Goal: Task Accomplishment & Management: Complete application form

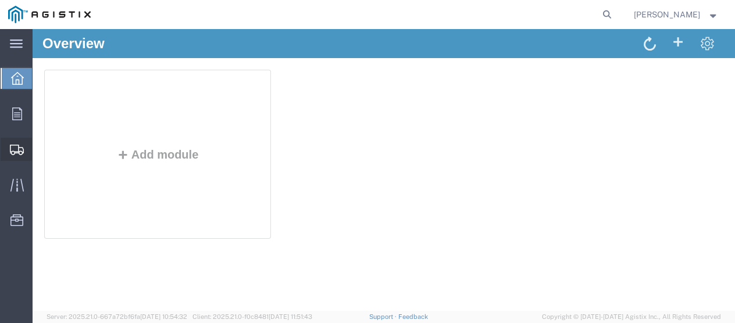
click at [40, 147] on span "Shipments" at bounding box center [36, 149] width 8 height 23
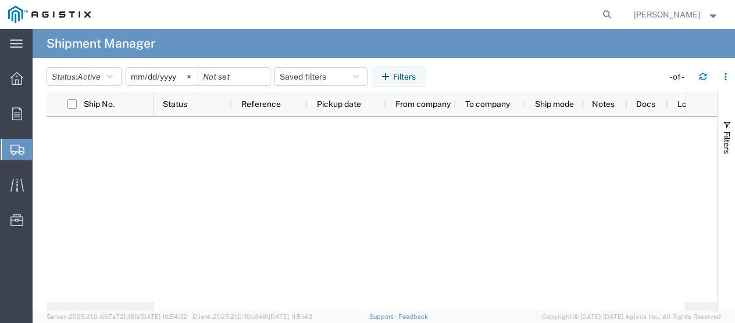
click at [0, 0] on span "Shipment Manager" at bounding box center [0, 0] width 0 height 0
click at [0, 0] on span "Create Shipment" at bounding box center [0, 0] width 0 height 0
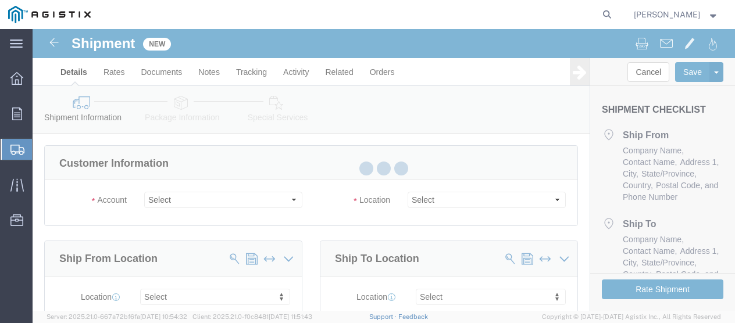
select select
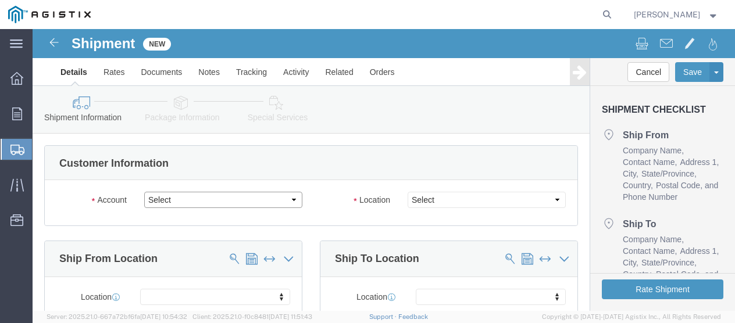
click select "Select [PERSON_NAME] (DBA MM Manufacturing) PG&E"
select select "9596"
click select "Select [PERSON_NAME] (DBA MM Manufacturing) PG&E"
select select "PURCHORD"
select select
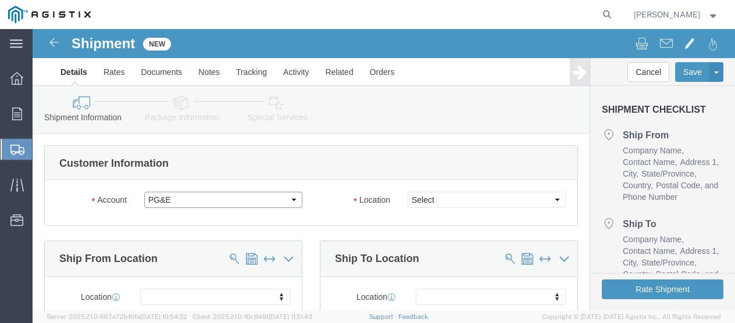
select select
click span
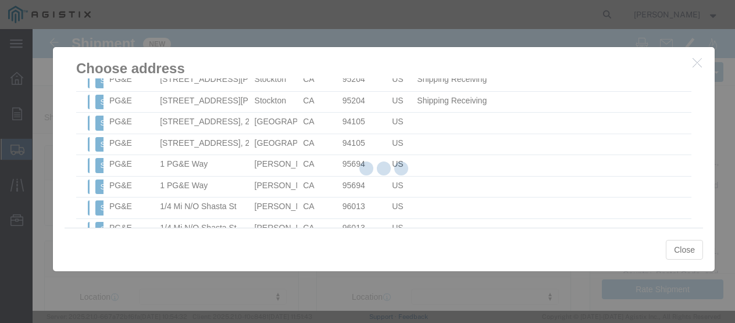
scroll to position [1014, 0]
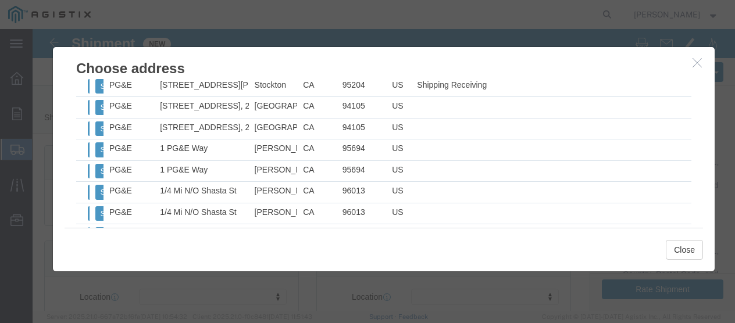
click icon "button"
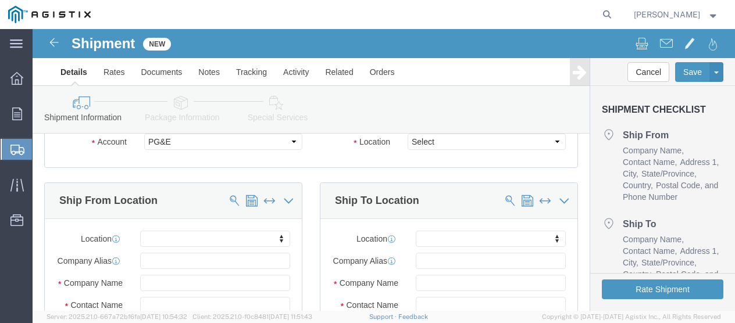
scroll to position [116, 0]
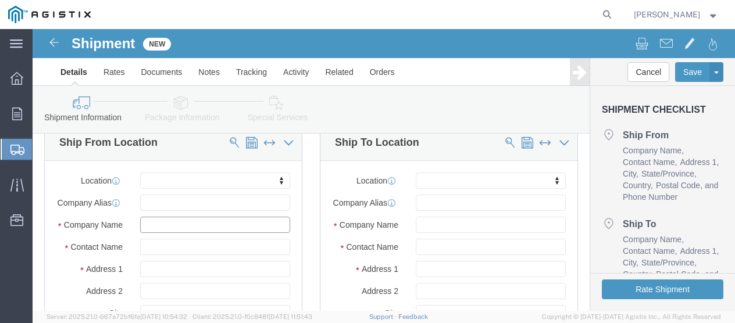
click input "text"
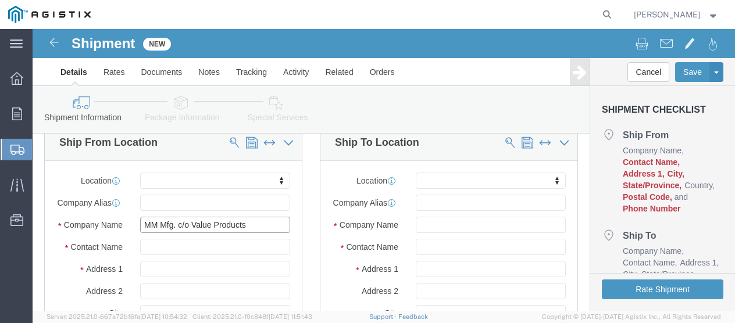
type input "MM Mfg. c/o Value Products"
click input "text"
click input "[PERSON_NAME]/ [PERSON_NAME]"
type input "[PERSON_NAME]/ Serverio"
click input "text"
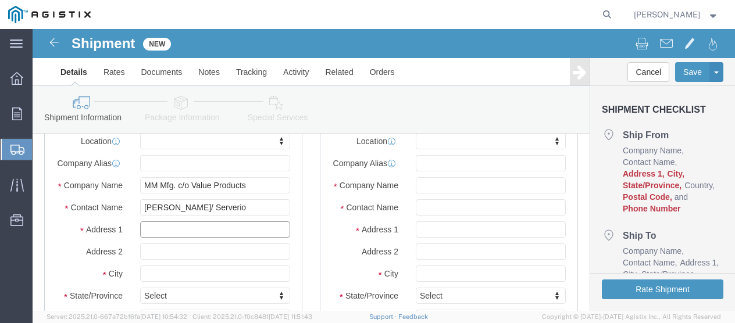
scroll to position [233, 0]
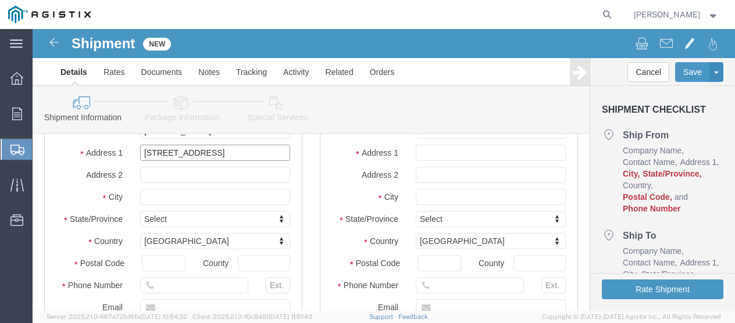
type input "[STREET_ADDRESS]"
select select
click input "text"
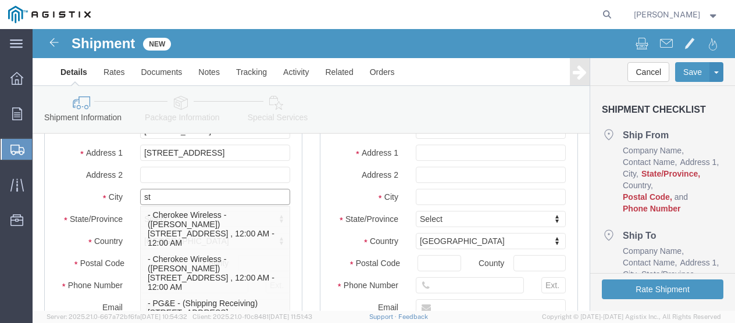
type input "s"
type input "Stockton"
click label "State/Province"
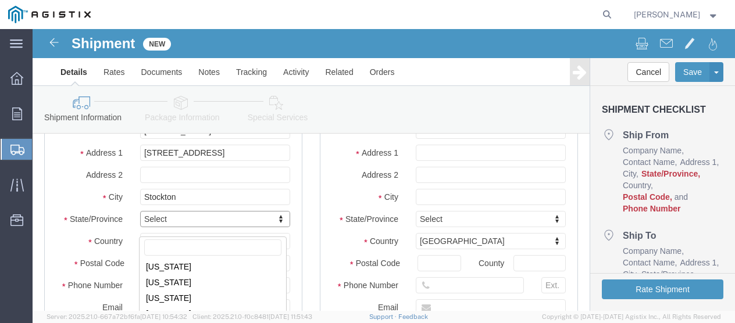
scroll to position [116, 0]
select select
select select "CA"
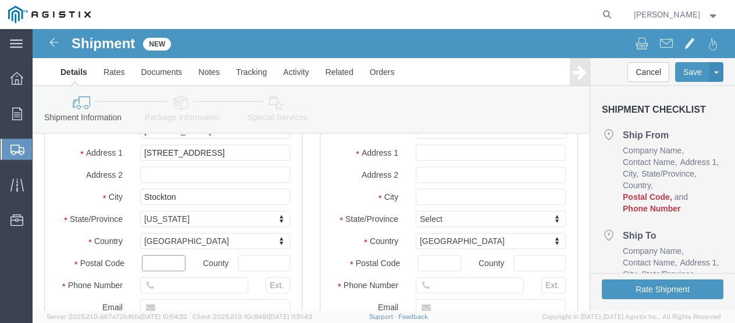
drag, startPoint x: 122, startPoint y: 242, endPoint x: 140, endPoint y: 235, distance: 18.8
click input "text"
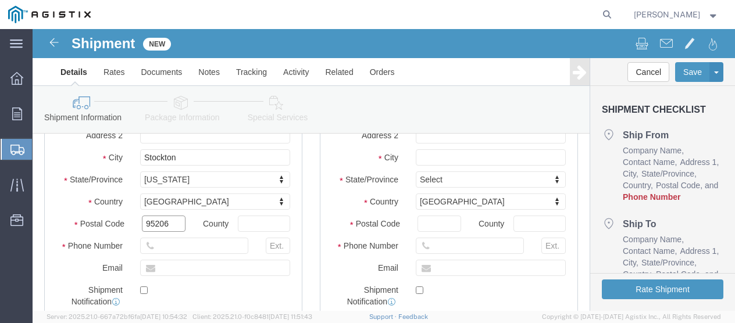
scroll to position [291, 0]
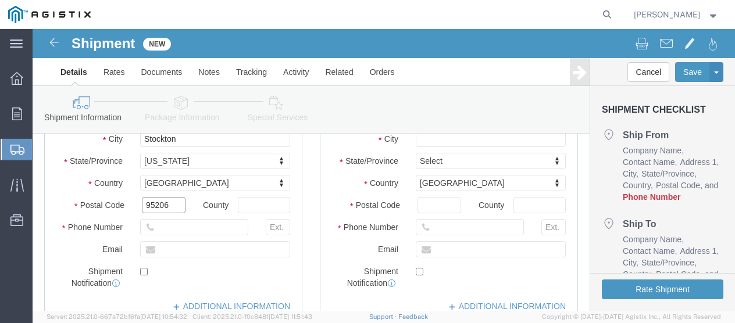
type input "95206"
select select
click input "text"
type input "[PHONE_NUMBER]"
click input "text"
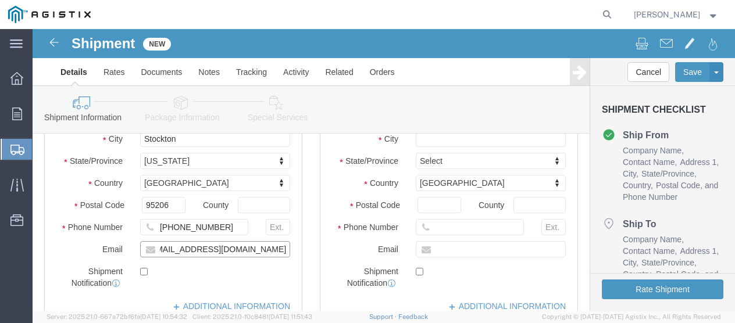
scroll to position [0, 22]
click input "[EMAIL_ADDRESS][DOMAIN_NAME]"
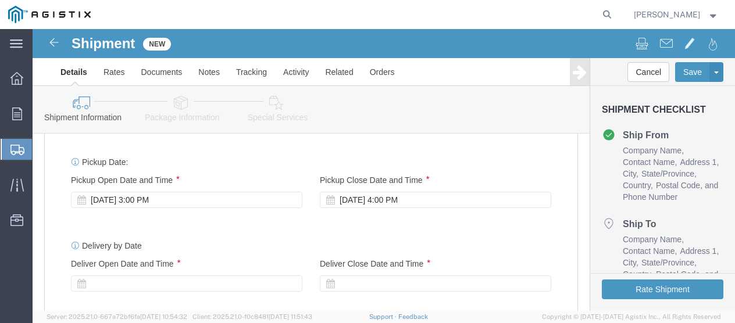
scroll to position [515, 0]
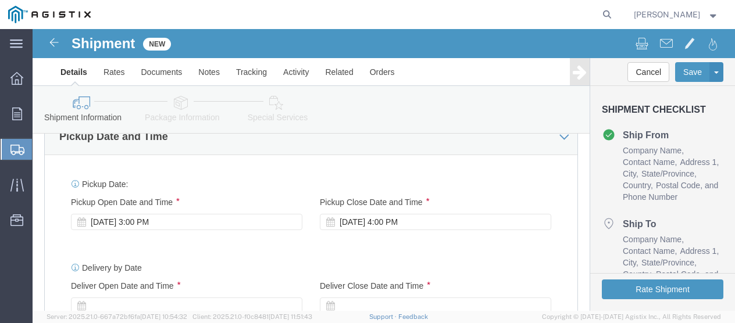
type input "[EMAIL_ADDRESS][DOMAIN_NAME]"
checkbox input "true"
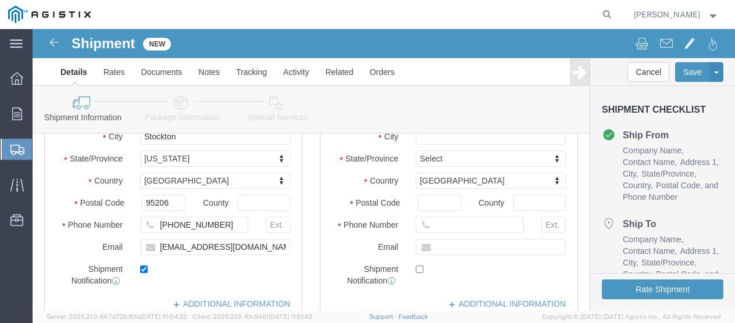
scroll to position [313, 0]
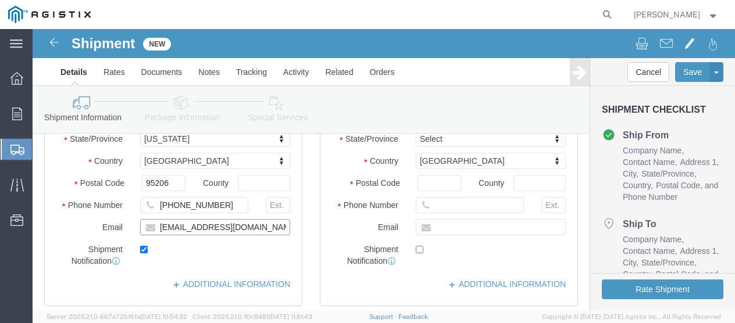
click input "[EMAIL_ADDRESS][DOMAIN_NAME]"
drag, startPoint x: 233, startPoint y: 204, endPoint x: 212, endPoint y: 205, distance: 21.0
click input "[EMAIL_ADDRESS][DOMAIN_NAME]"
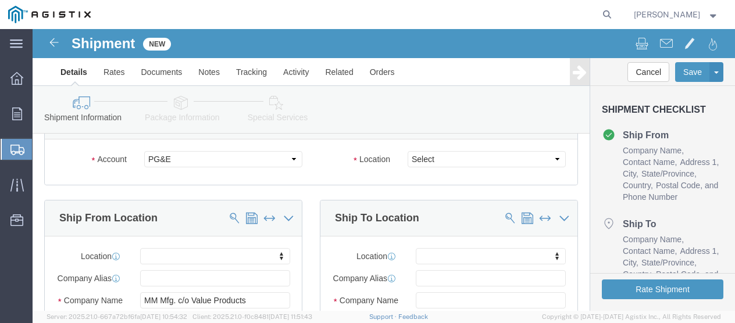
scroll to position [0, 0]
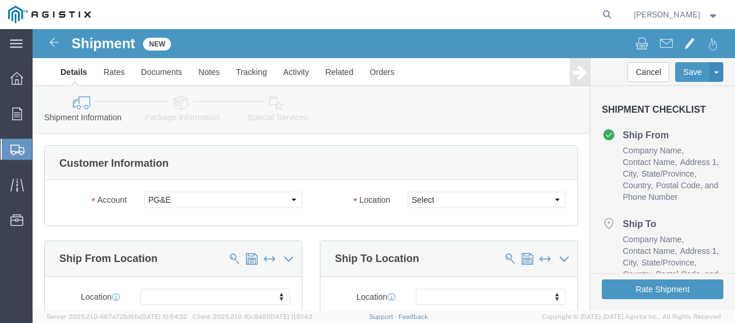
type input "[EMAIL_ADDRESS][DOMAIN_NAME]"
click select "Select All Others [GEOGRAPHIC_DATA] [GEOGRAPHIC_DATA] [GEOGRAPHIC_DATA] [GEOGRA…"
select select "19740"
click select "Select All Others [GEOGRAPHIC_DATA] [GEOGRAPHIC_DATA] [GEOGRAPHIC_DATA] [GEOGRA…"
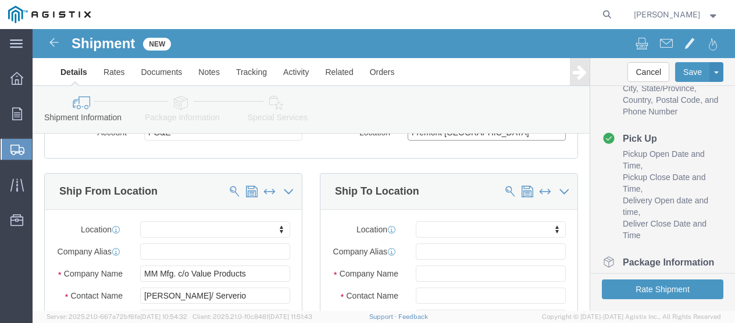
scroll to position [103, 0]
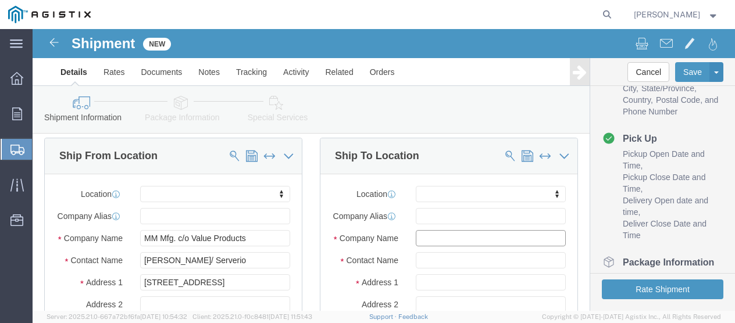
click input "text"
click span
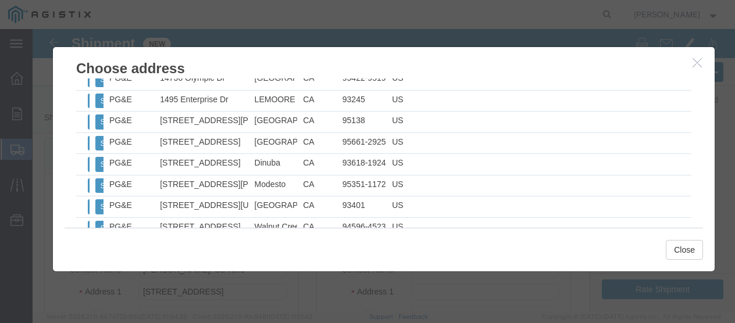
scroll to position [2087, 0]
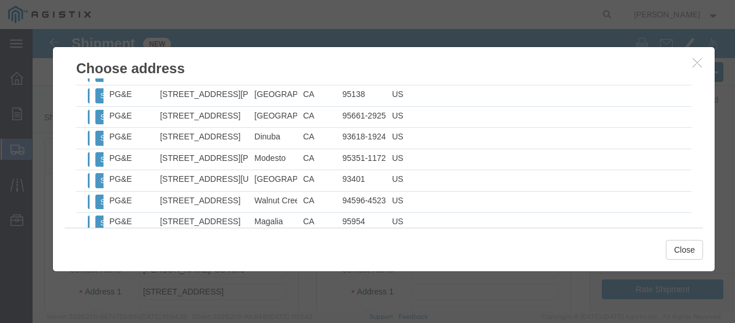
click icon "button"
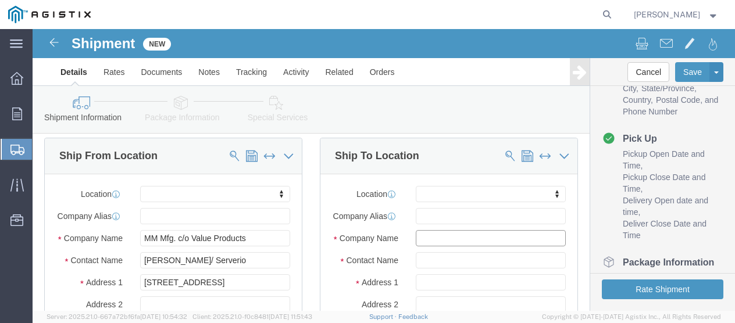
click input "text"
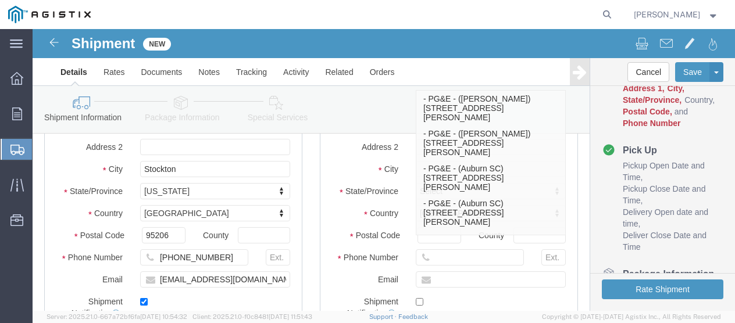
scroll to position [291, 0]
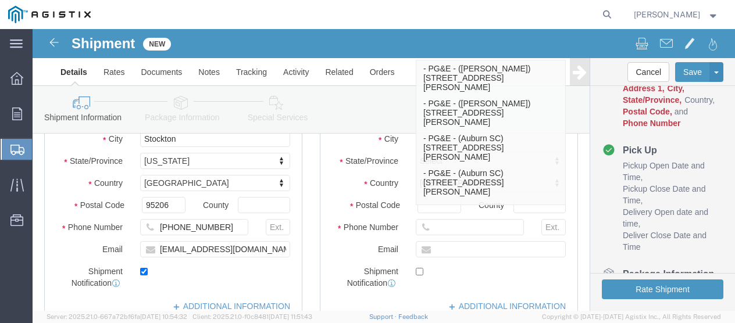
type input "PG&E Fremont Materials Rec. [GEOGRAPHIC_DATA]"
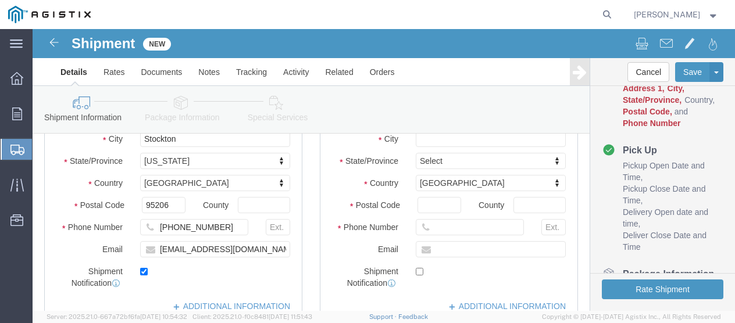
click div "Shipment Information Package Information Special Services"
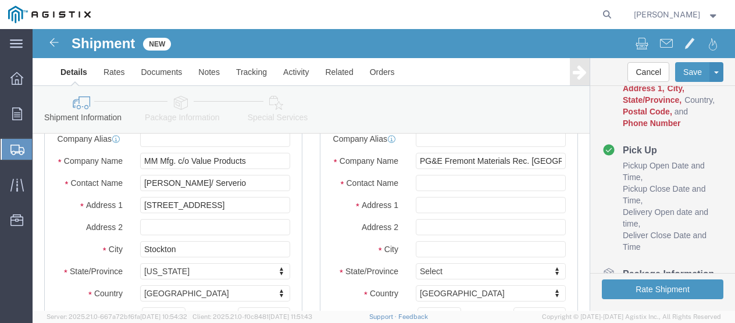
scroll to position [116, 0]
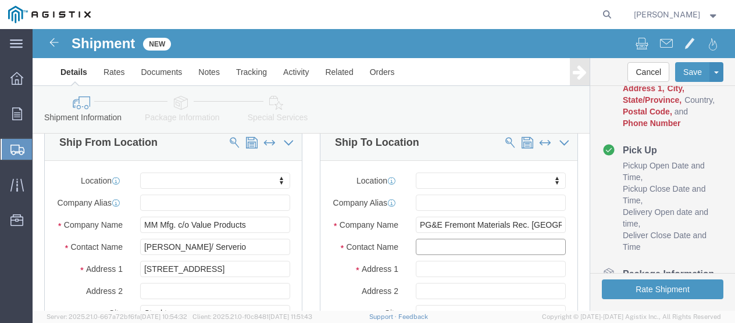
click input "text"
type input "R"
type input "PO# 3501423592"
click input "text"
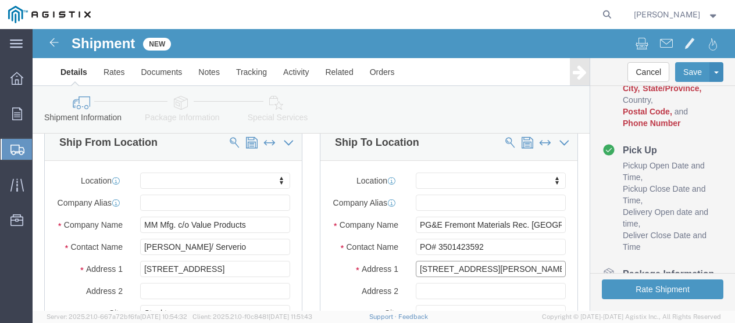
scroll to position [174, 0]
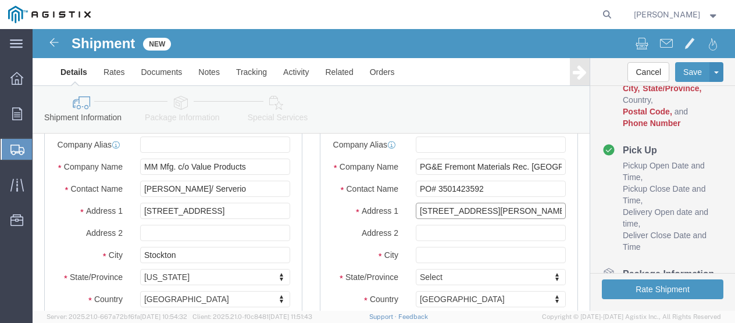
type input "[STREET_ADDRESS][PERSON_NAME]"
select select
click input "text"
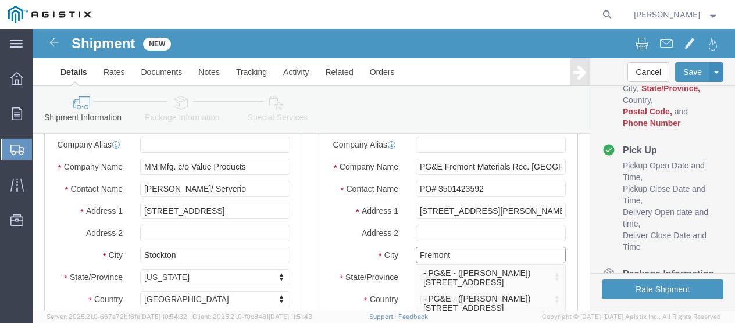
type input "Fremont"
click div "Location My Profile Location (OBSOLETE) [PERSON_NAME] SC - GC TRAILER (OBSOLETE…"
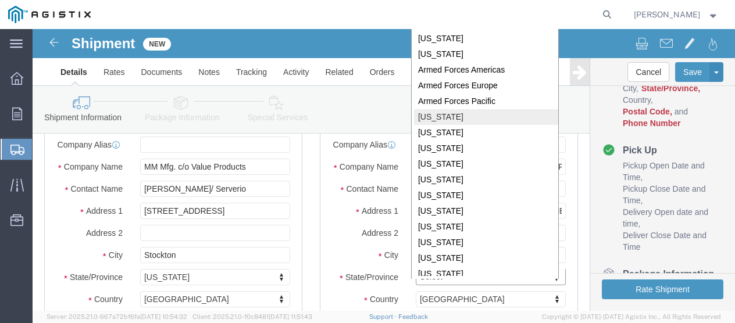
scroll to position [0, 0]
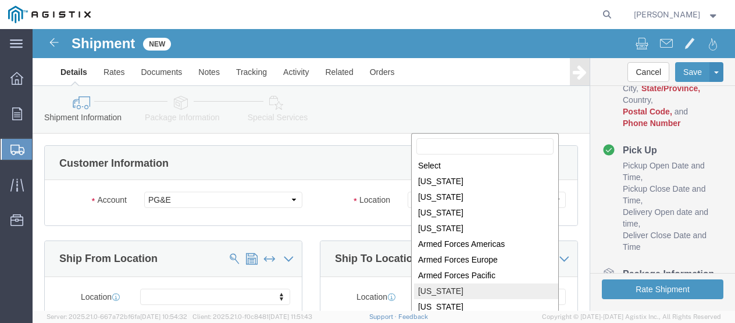
click body "Shipment New Details Rates Documents Notes Tracking Activity Related Orders Can…"
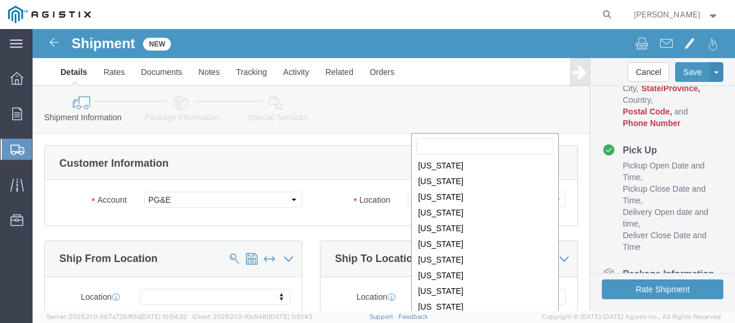
scroll to position [116, 0]
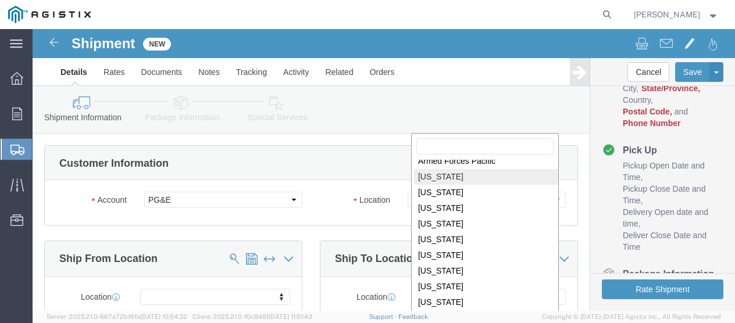
select select
select select "CA"
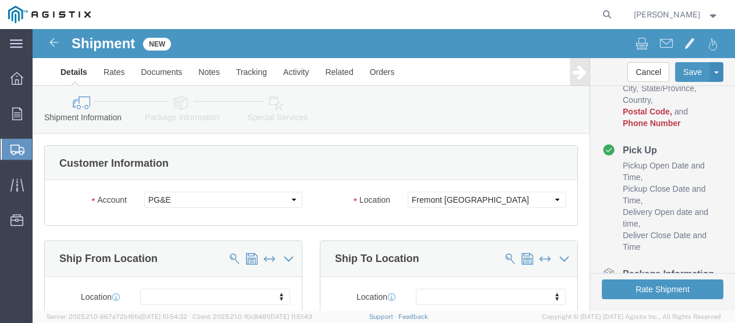
scroll to position [282, 0]
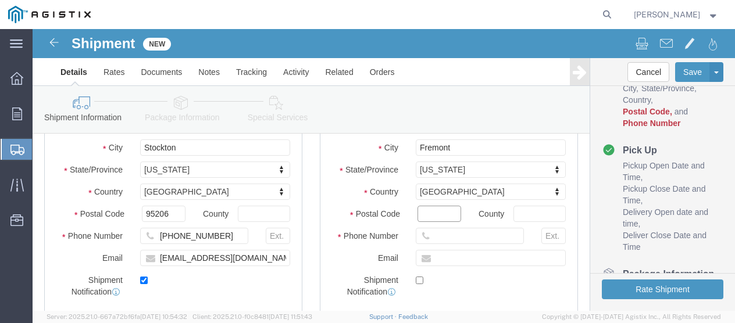
click input "Postal Code"
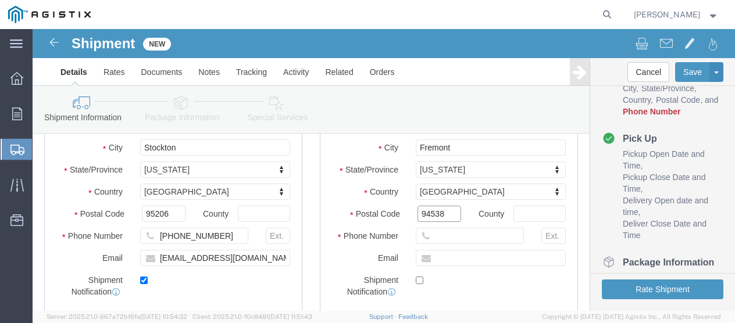
type input "94538"
select select
click input "text"
click input "510770-2025"
type input "[PHONE_NUMBER]"
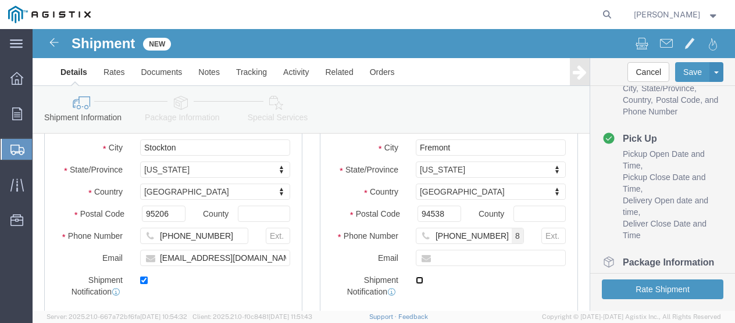
click input "checkbox"
checkbox input "true"
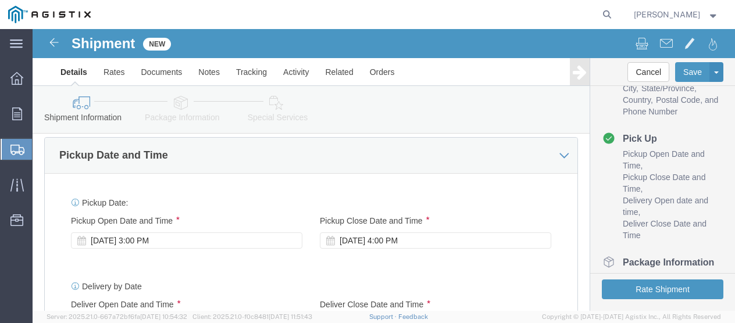
scroll to position [515, 0]
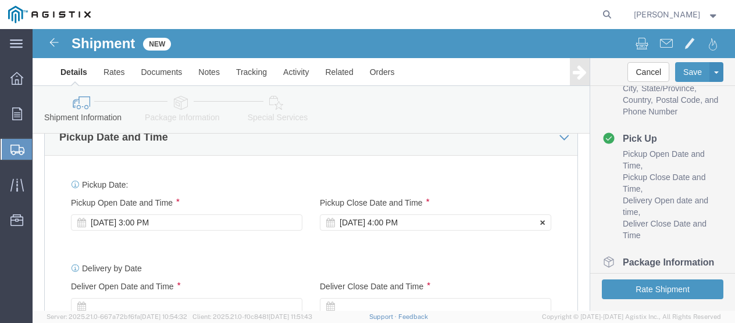
click div "[DATE] 4:00 PM"
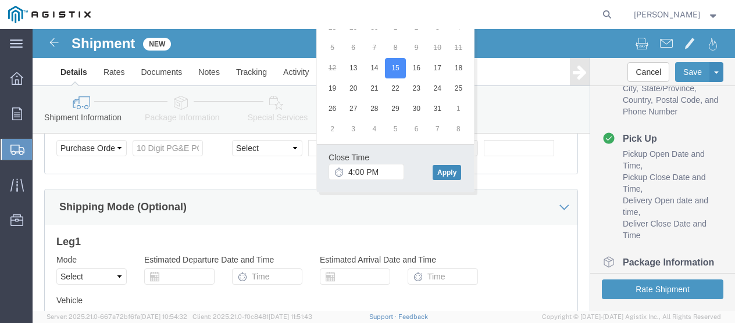
click button "Apply"
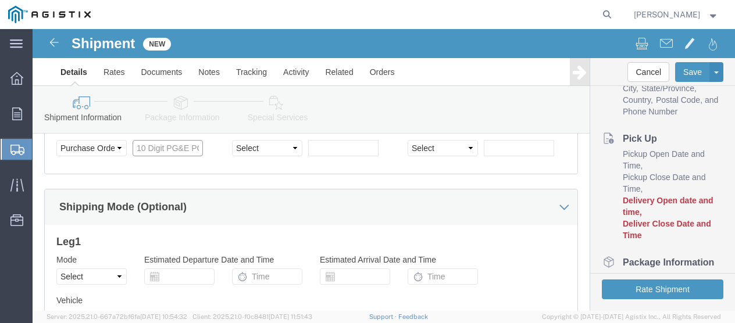
click input "text"
type input "3501423592"
click div "Shipping Mode (Optional)"
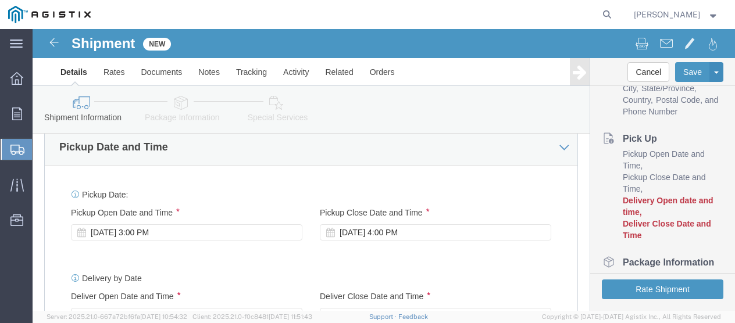
scroll to position [563, 0]
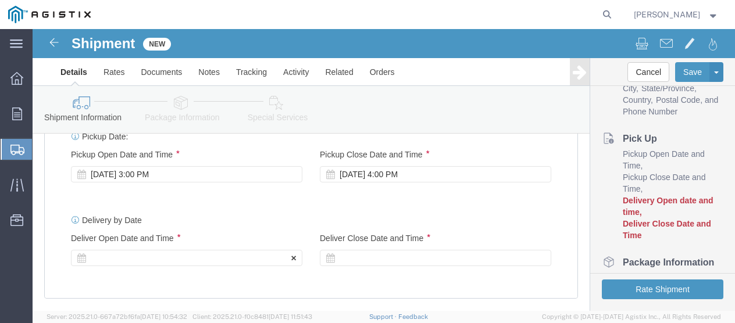
click div
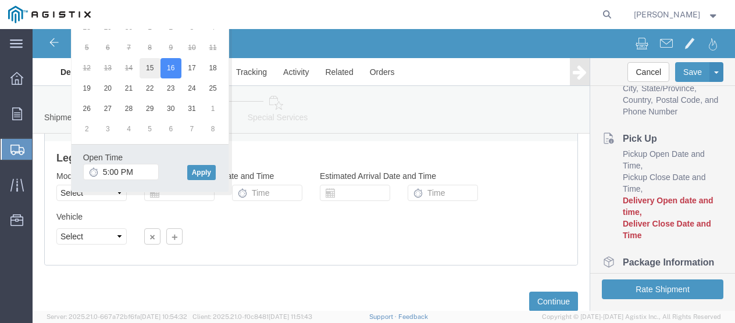
drag, startPoint x: 138, startPoint y: 37, endPoint x: 122, endPoint y: 44, distance: 17.2
type input ":"
type input "8:00 AM"
click button "Apply"
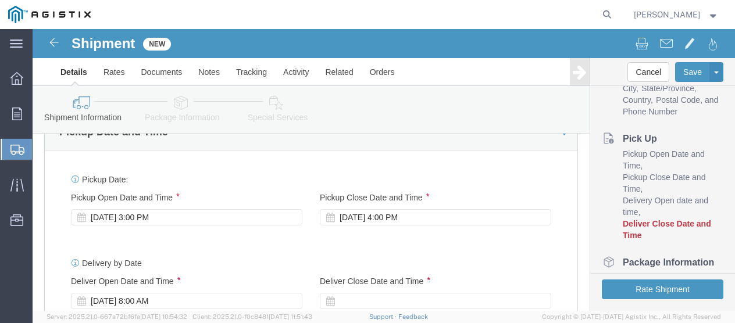
scroll to position [578, 0]
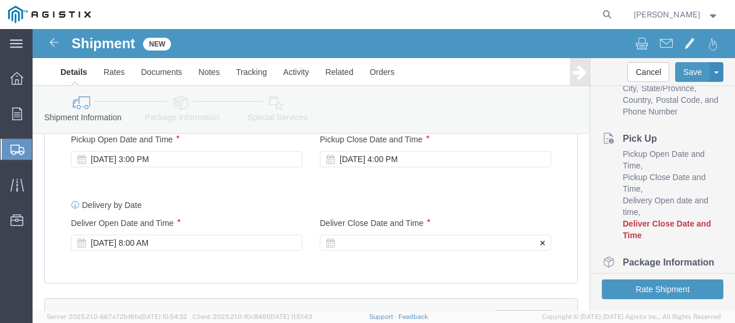
click div
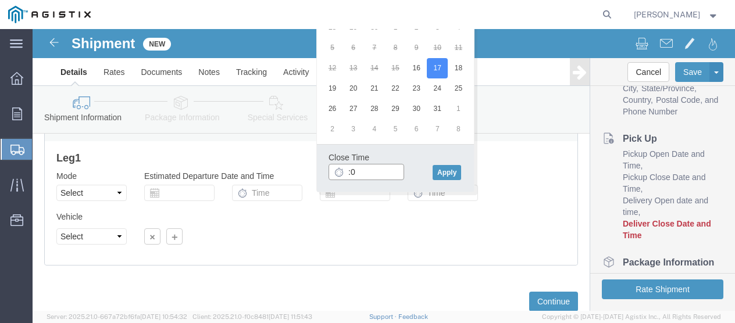
type input ":"
type input "3:00 PM"
click button "Apply"
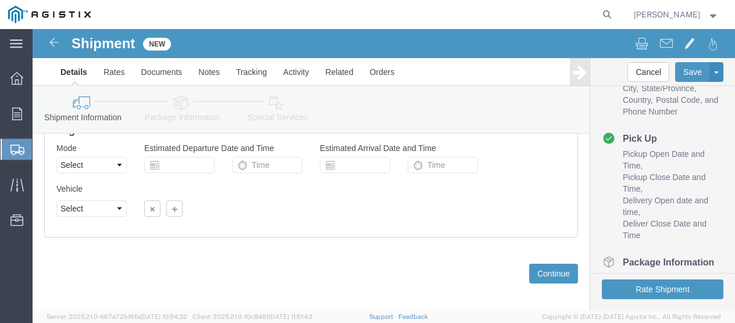
scroll to position [912, 0]
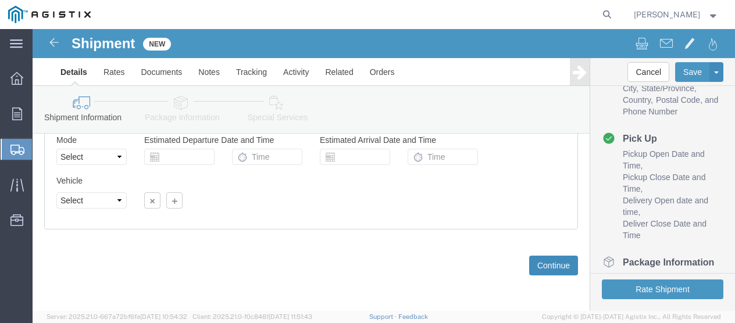
click button "Continue"
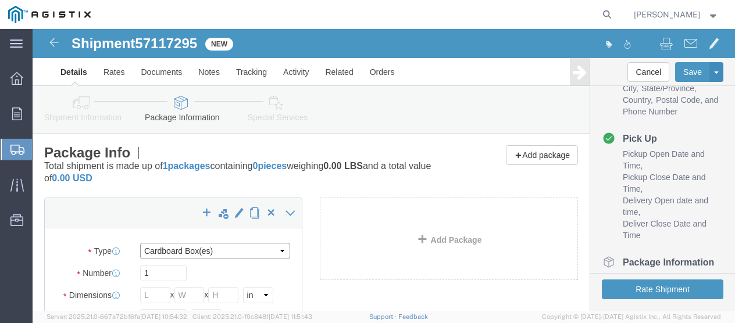
click select "Select Bulk Bundle(s) Cardboard Box(es) Carton(s) Crate(s) Drum(s) (Fiberboard)…"
select select "PSNS"
click select "Select Bulk Bundle(s) Cardboard Box(es) Carton(s) Crate(s) Drum(s) (Fiberboard)…"
click input "text"
type input "243"
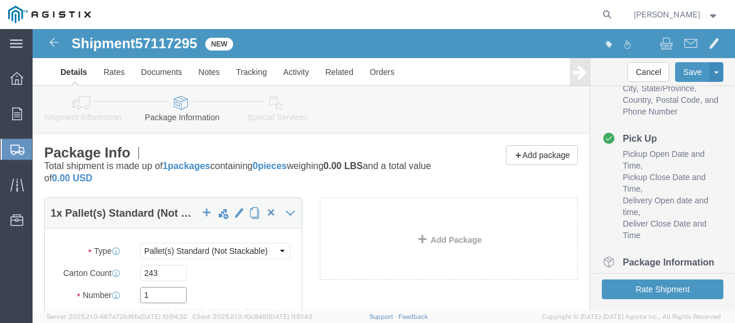
drag, startPoint x: 123, startPoint y: 262, endPoint x: 102, endPoint y: 263, distance: 20.4
click div "1"
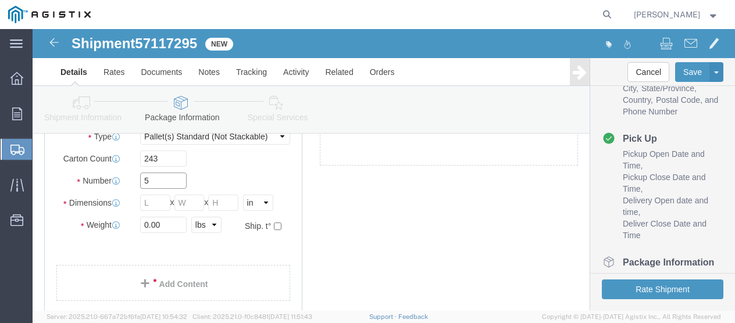
scroll to position [116, 0]
type input "5"
click input "text"
type input "48"
click input "text"
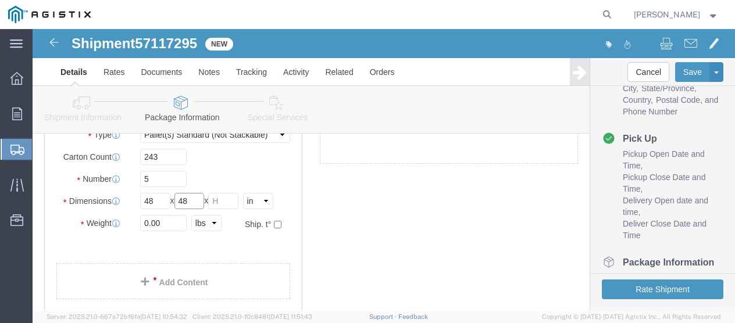
type input "48"
click input "text"
type input "48"
drag, startPoint x: 126, startPoint y: 195, endPoint x: 94, endPoint y: 197, distance: 32.0
click div "Weight 0.00 Select kgs lbs Ship. t°"
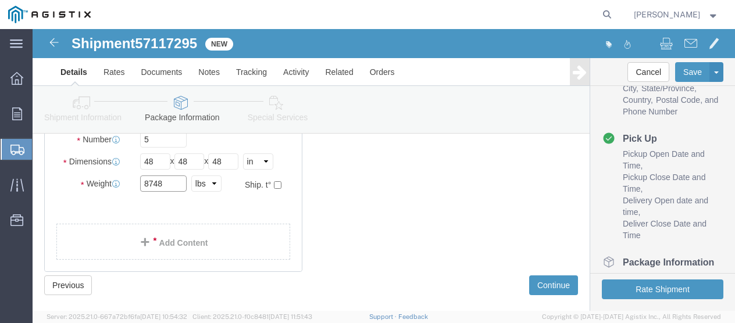
scroll to position [174, 0]
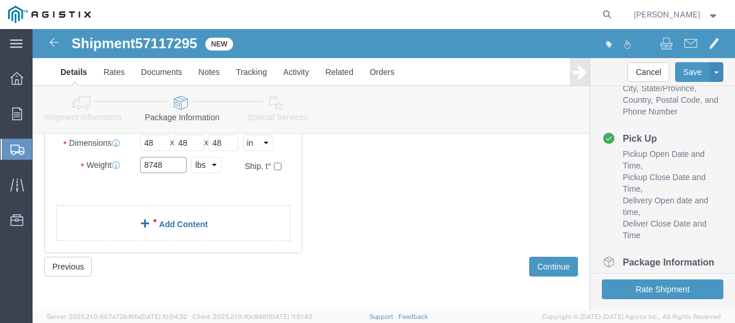
type input "8748"
click link "Add Content"
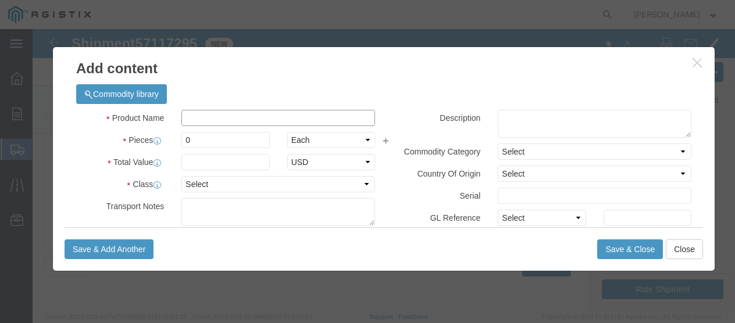
click input "text"
type input "M490832"
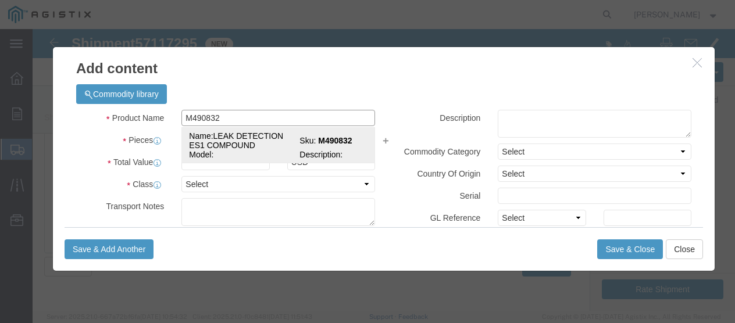
click span "Name:"
select select
select select "USD"
type input "LEAK DETECTION ES1 COMPOUND"
type input "M490832"
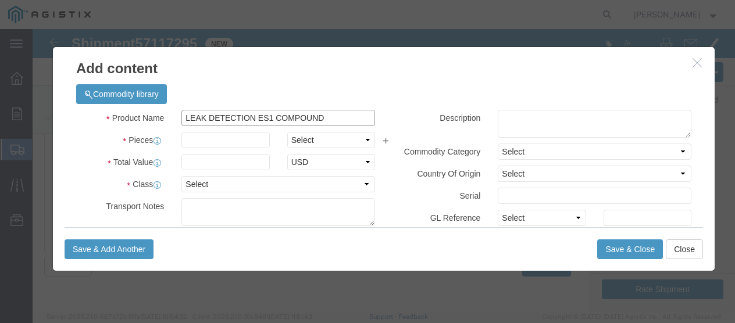
type input "LEAK DETECTION ES1 COMPOUND"
click input "text"
type input "243"
click select "Select Bag Barrels 100Board Feet Bottle Box Blister Pack Carats Can Capsule Car…"
select select "CASE"
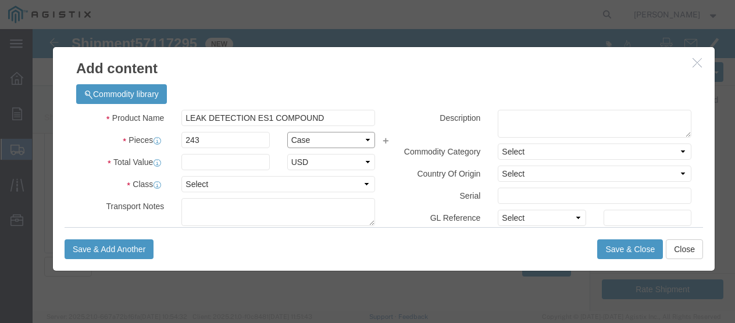
click select "Select Bag Barrels 100Board Feet Bottle Box Blister Pack Carats Can Capsule Car…"
click input "text"
type input "8505"
click select "Select 50 55 60 65 70 85 92.5 100 125 175 250 300 400"
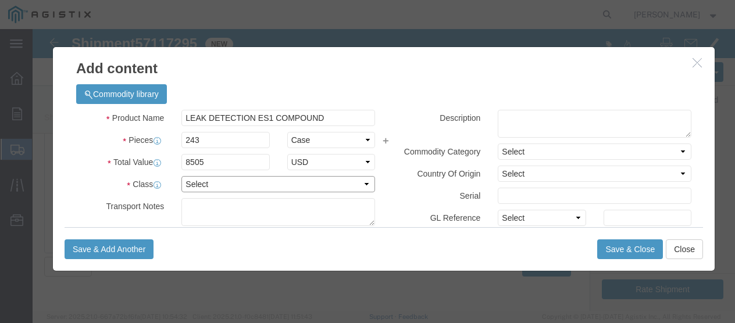
select select "55"
click select "Select 50 55 60 65 70 85 92.5 100 125 175 250 300 400"
click textarea
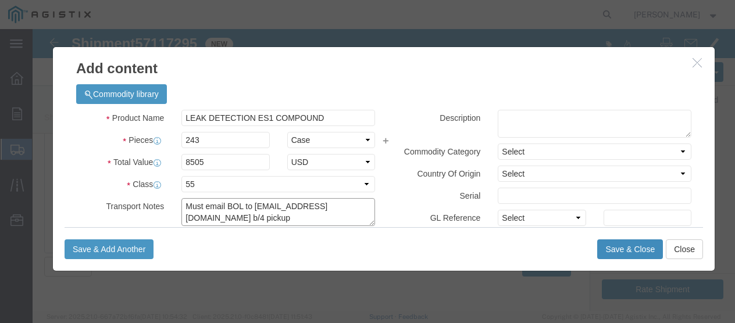
type textarea "Must email BOL to [EMAIL_ADDRESS][DOMAIN_NAME] b/4 pickup"
click button "Save & Close"
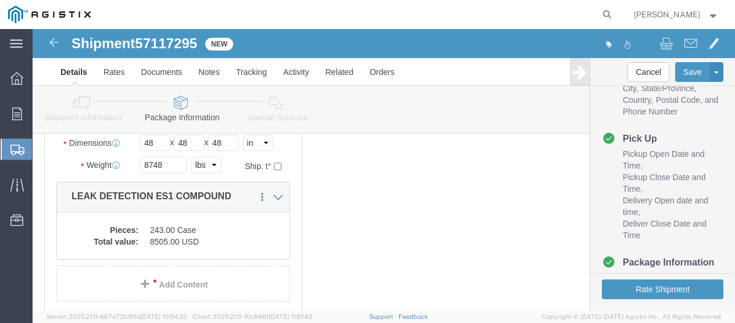
scroll to position [233, 0]
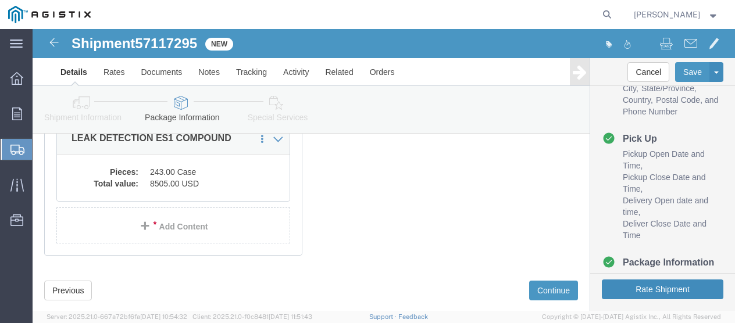
click button "Rate Shipment"
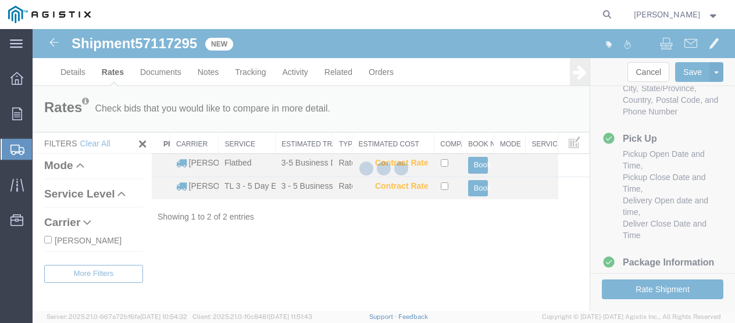
scroll to position [0, 0]
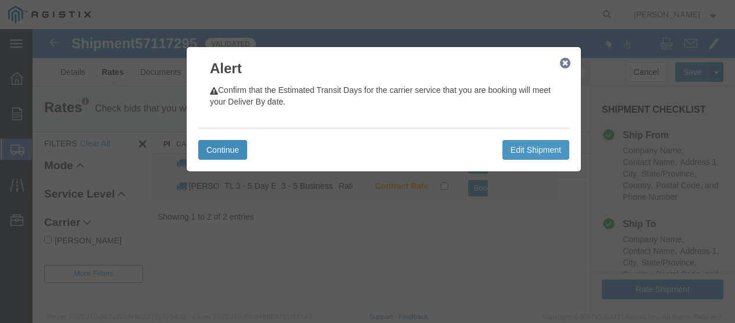
click at [224, 152] on button "Continue" at bounding box center [222, 150] width 49 height 20
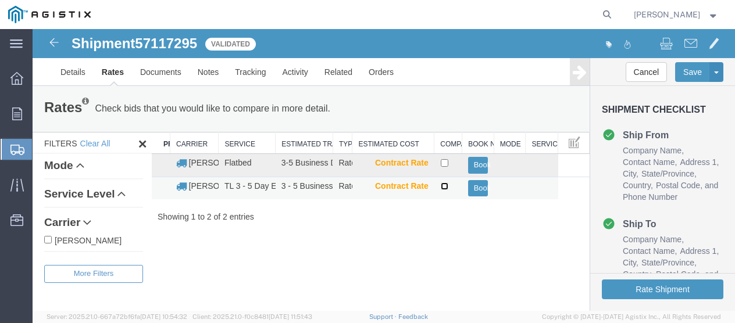
click at [444, 185] on input "checkbox" at bounding box center [445, 187] width 8 height 8
checkbox input "true"
click at [479, 190] on button "Book" at bounding box center [478, 188] width 20 height 17
